Goal: Task Accomplishment & Management: Use online tool/utility

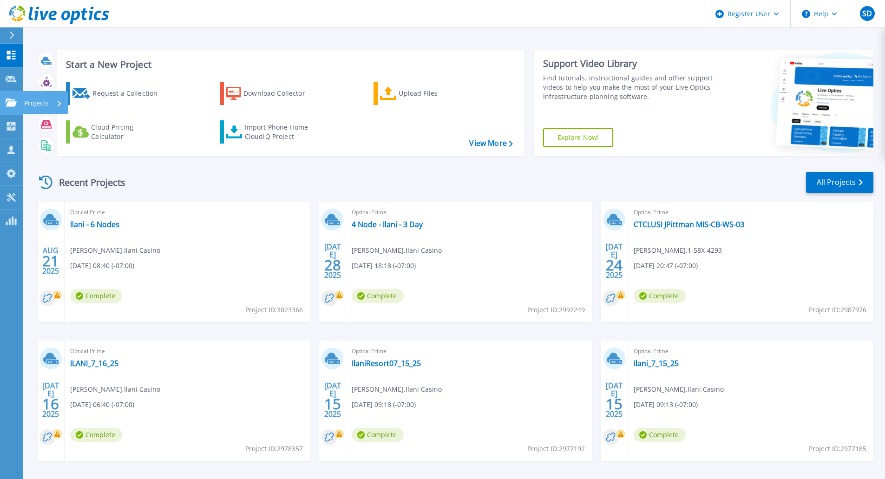
click at [6, 110] on link "Projects Projects" at bounding box center [11, 103] width 23 height 24
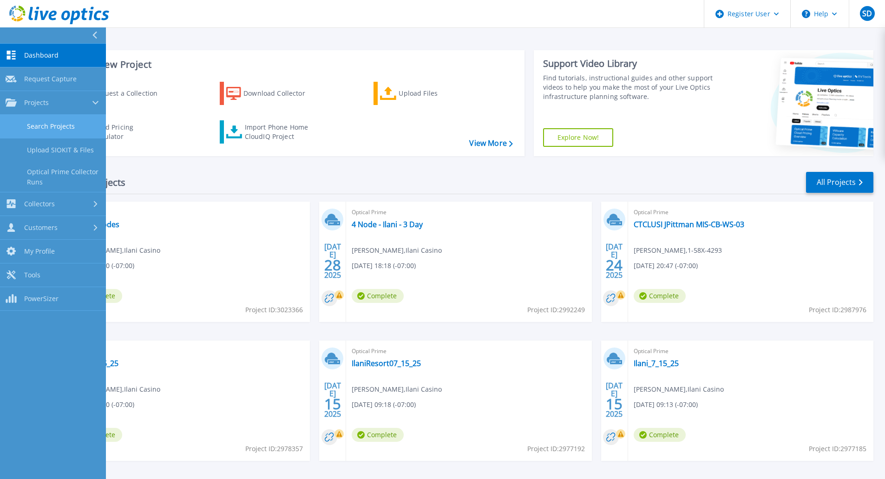
click at [51, 126] on link "Search Projects" at bounding box center [53, 127] width 106 height 24
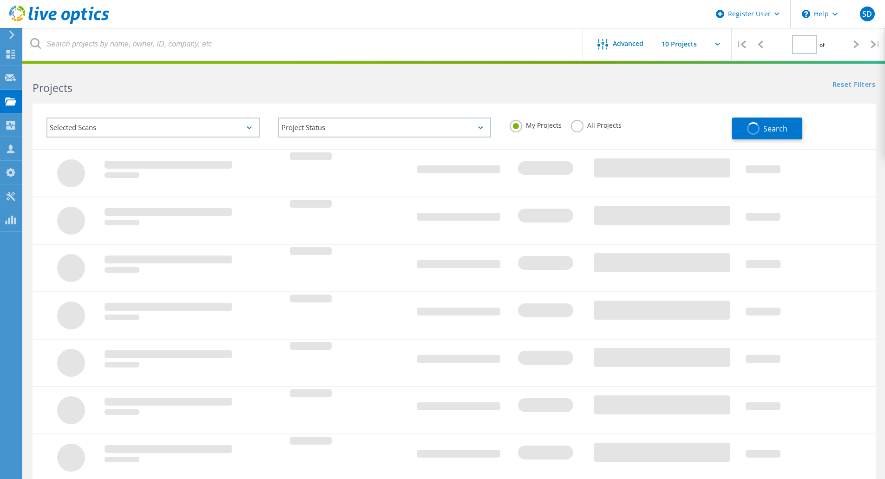
type input "1"
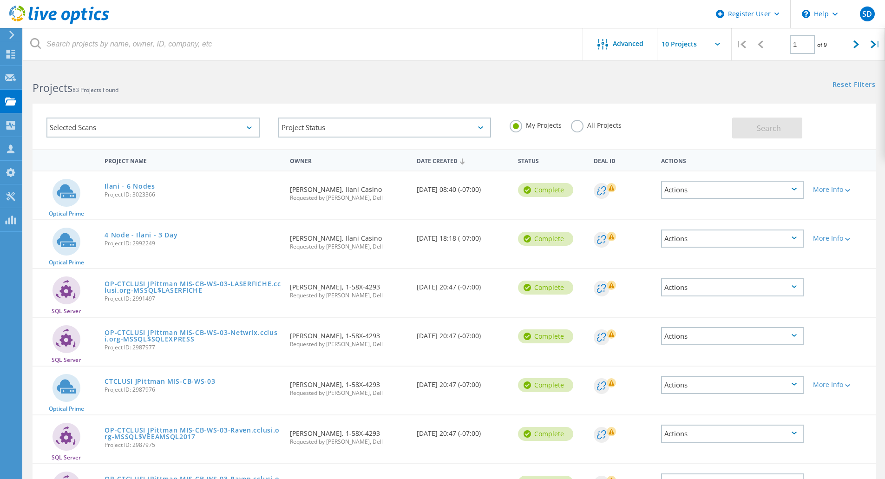
click at [259, 66] on html "Register User \n Help Explore Helpful Articles Contact Support SD Dell User [PE…" at bounding box center [442, 348] width 885 height 696
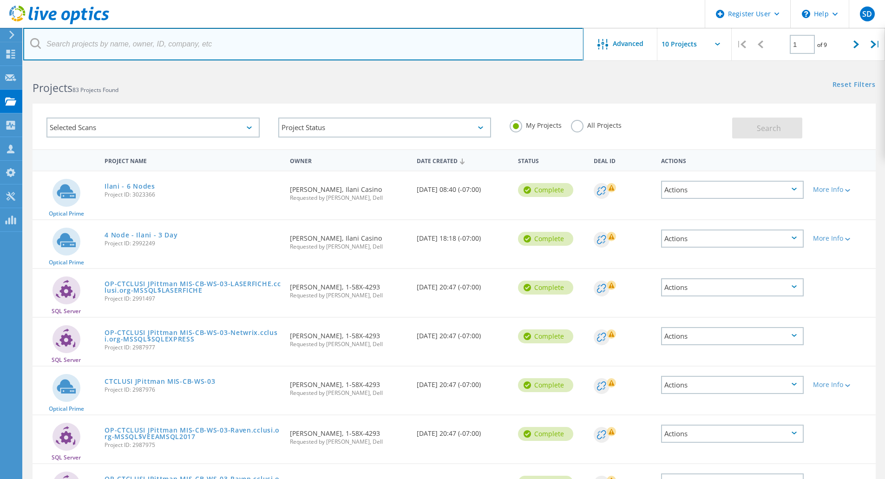
click at [247, 54] on input "text" at bounding box center [303, 44] width 560 height 33
paste input "[EMAIL_ADDRESS][DOMAIN_NAME]"
type input "[EMAIL_ADDRESS][DOMAIN_NAME]"
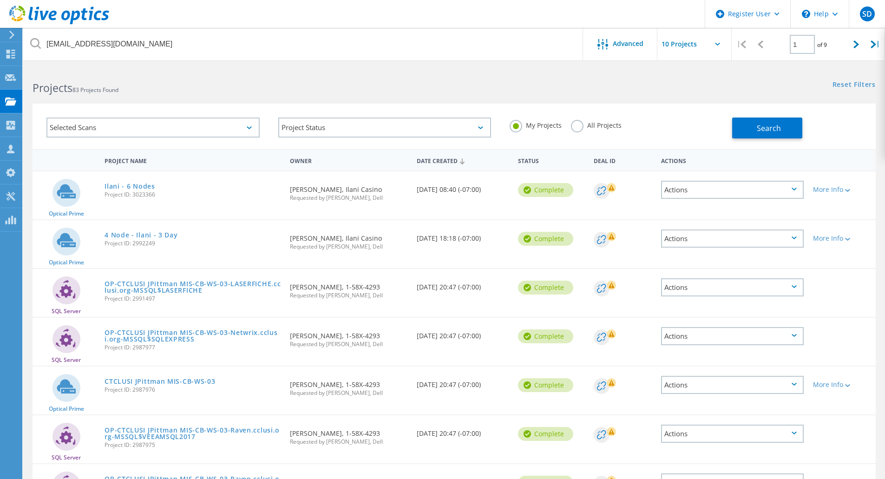
click at [606, 123] on label "All Projects" at bounding box center [596, 124] width 51 height 9
click at [0, 0] on input "All Projects" at bounding box center [0, 0] width 0 height 0
click at [739, 125] on button "Search" at bounding box center [767, 128] width 70 height 21
